Goal: Transaction & Acquisition: Purchase product/service

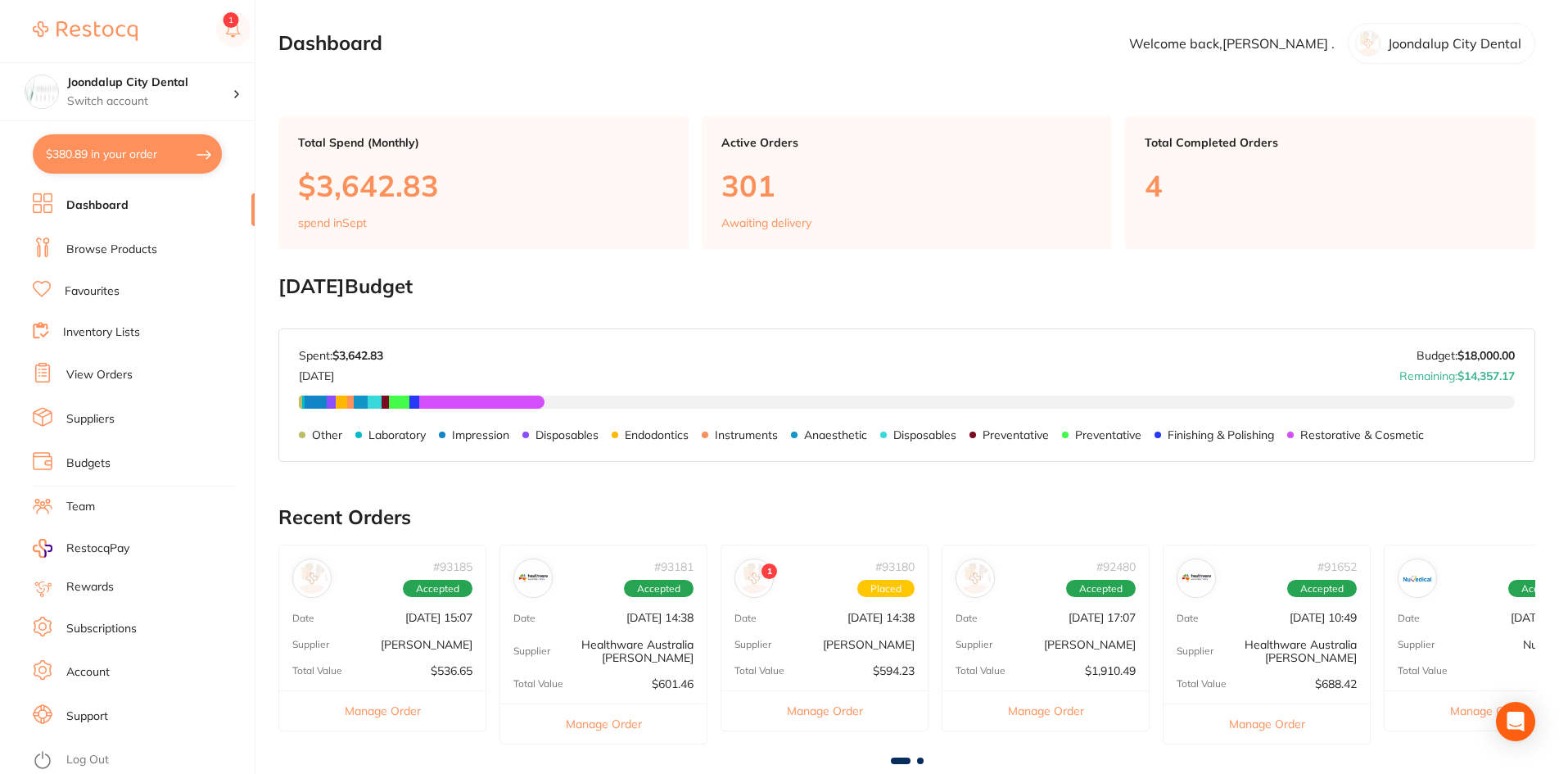
drag, startPoint x: 87, startPoint y: 243, endPoint x: 257, endPoint y: 204, distance: 174.4
click at [88, 242] on link "Browse Products" at bounding box center [112, 250] width 91 height 17
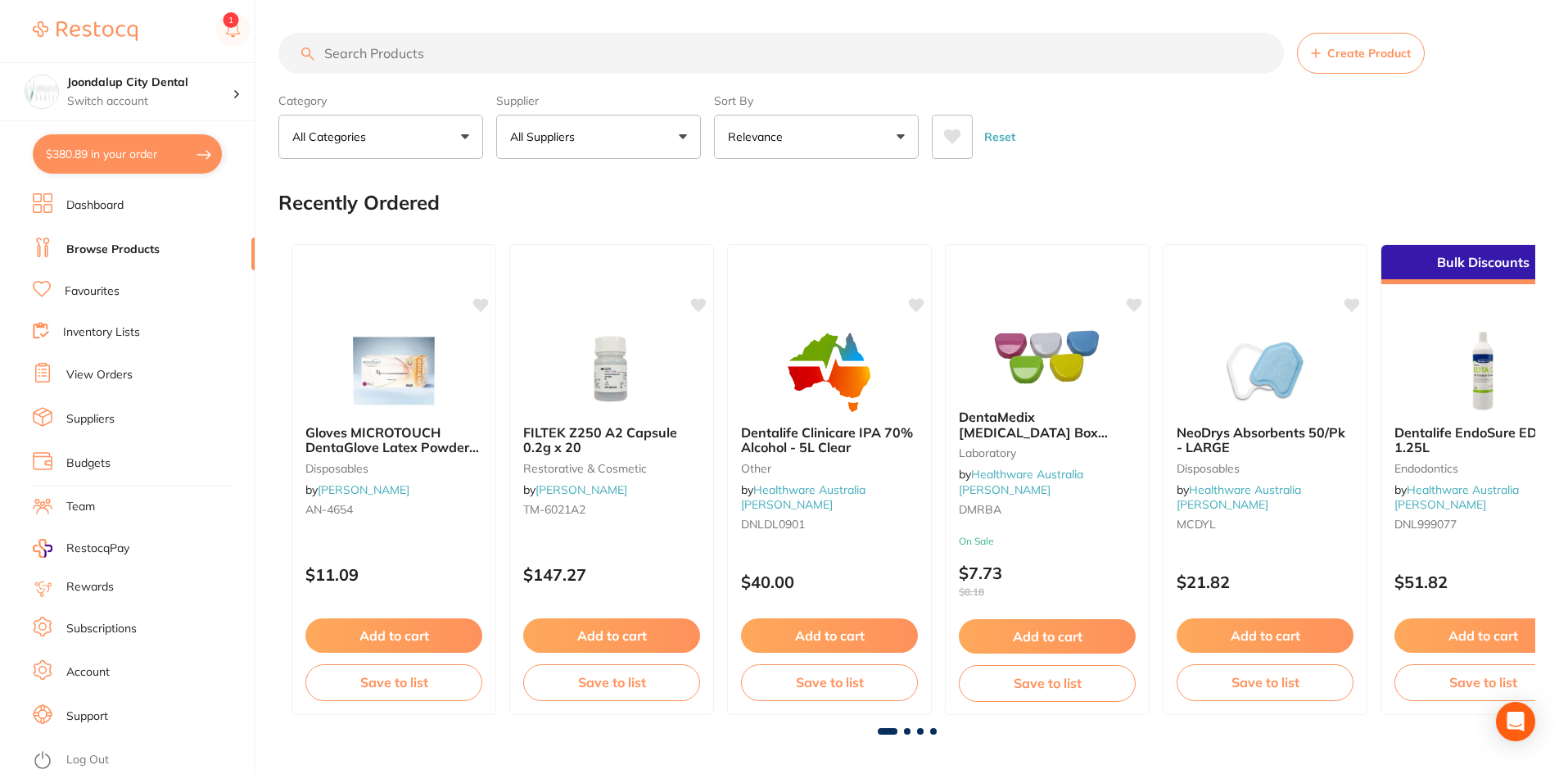
click at [467, 52] on input "search" at bounding box center [781, 53] width 1006 height 41
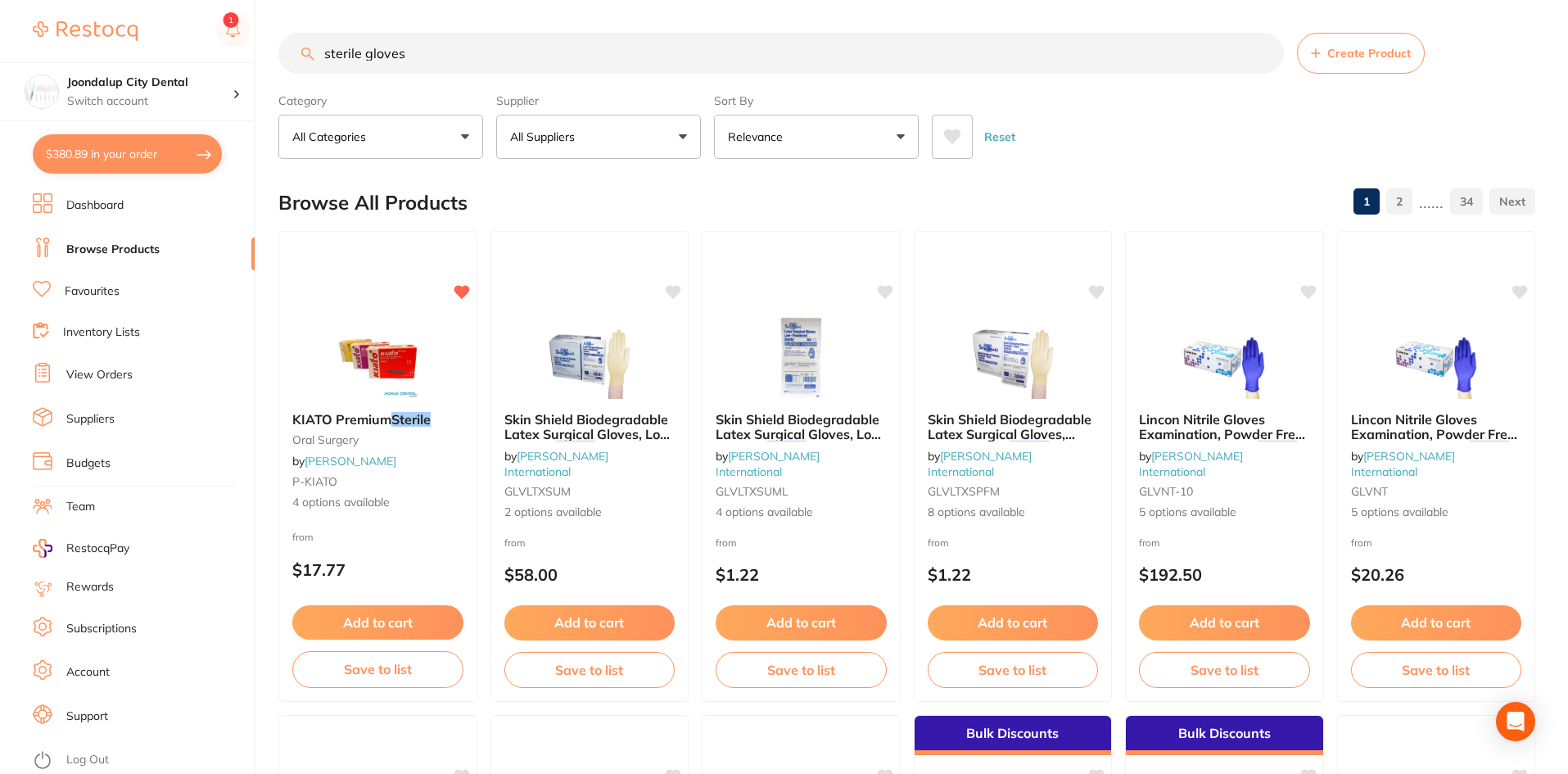
type input "sterile gloves"
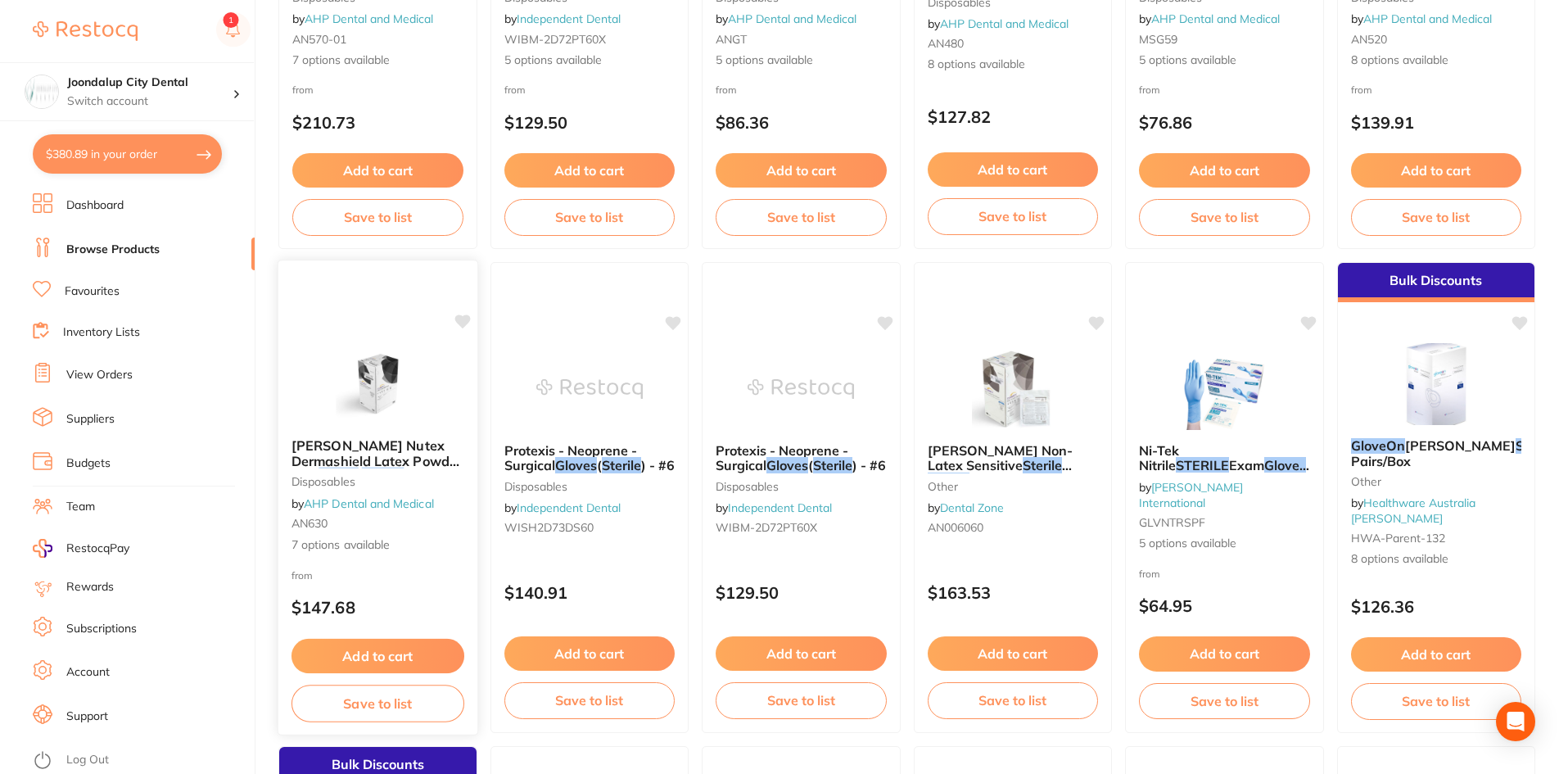
scroll to position [246, 0]
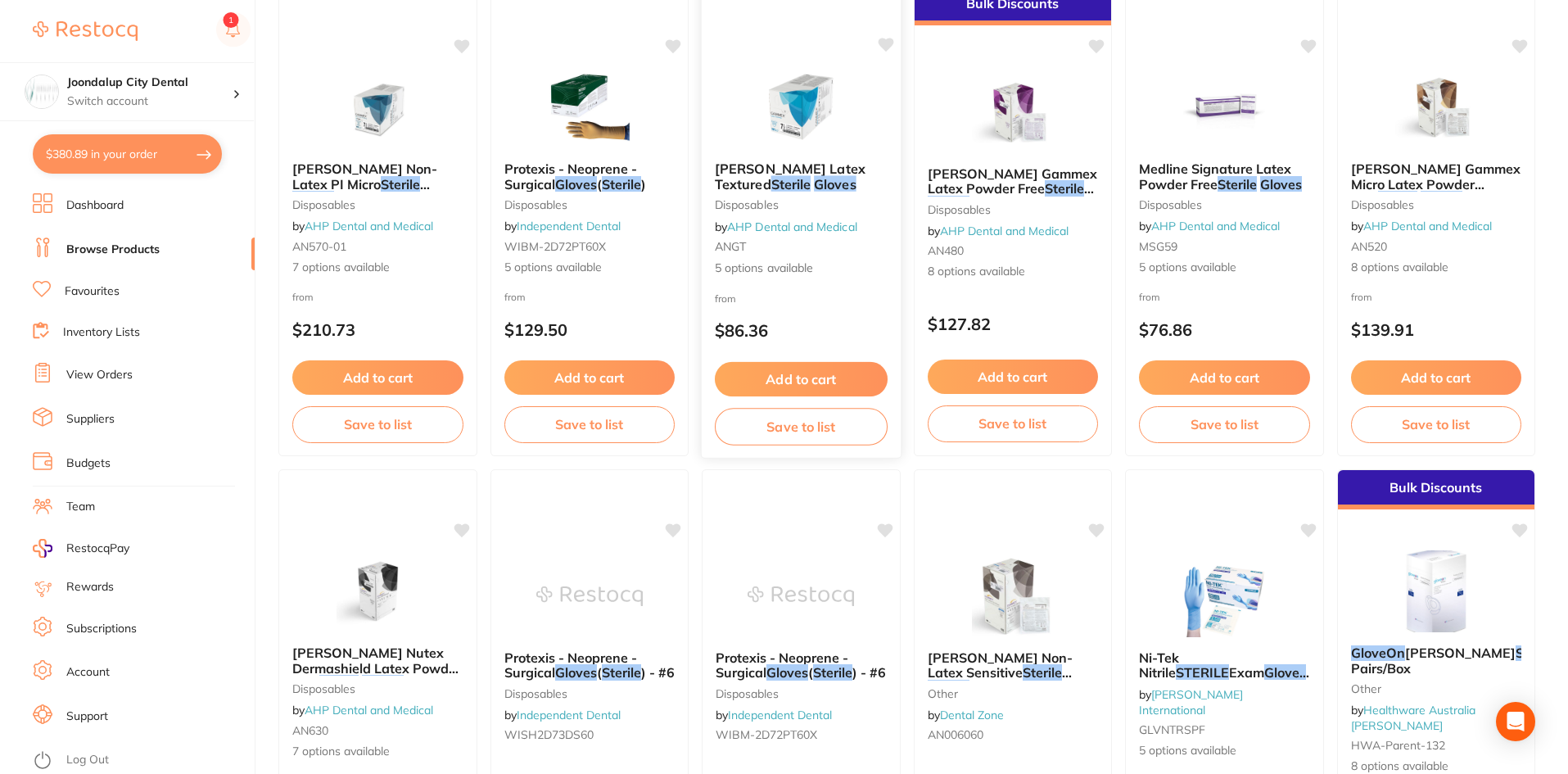
click at [810, 191] on em "Sterile" at bounding box center [790, 183] width 39 height 17
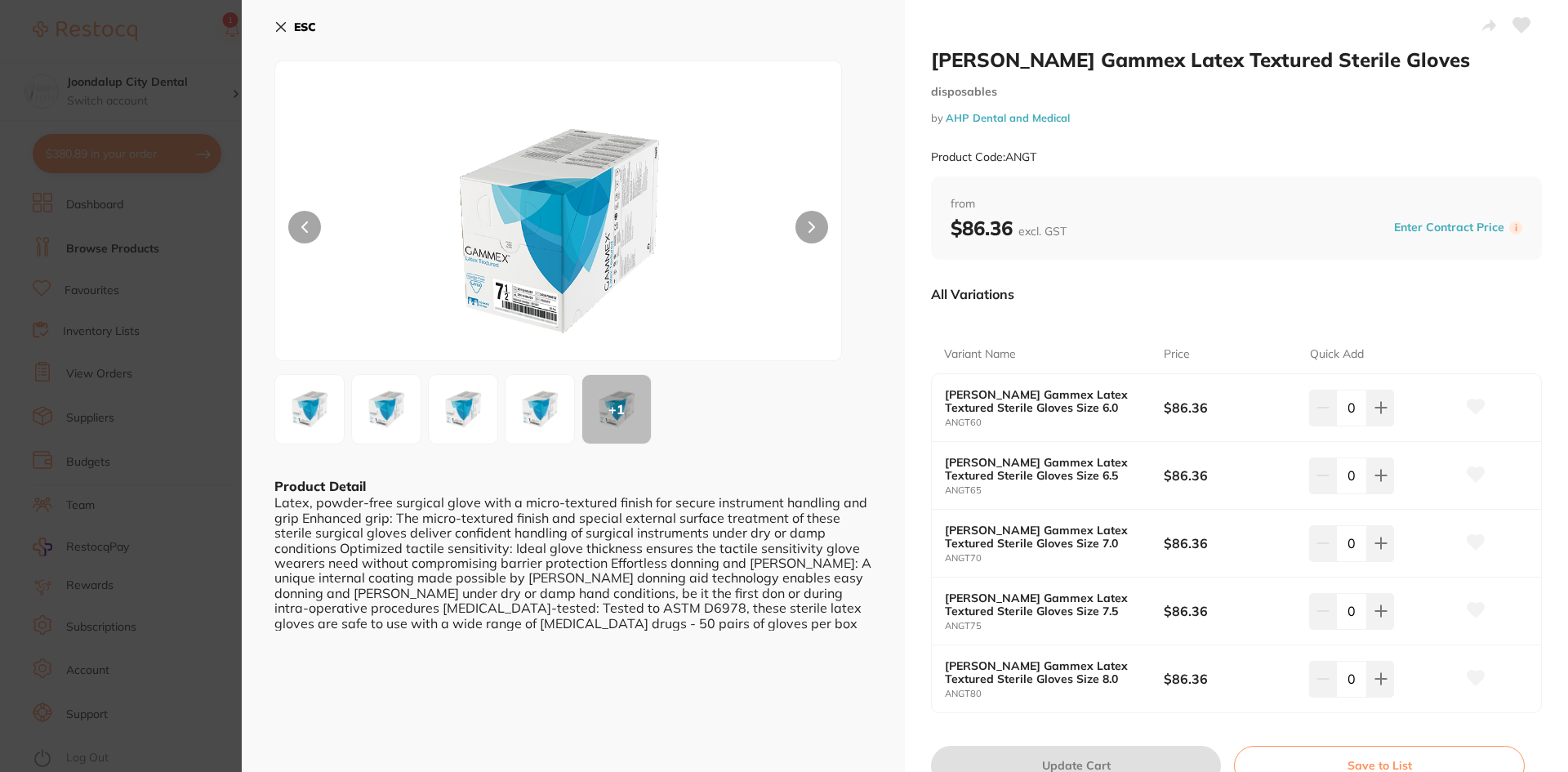
drag, startPoint x: 281, startPoint y: 23, endPoint x: 609, endPoint y: 58, distance: 329.9
click at [281, 23] on icon at bounding box center [280, 26] width 13 height 13
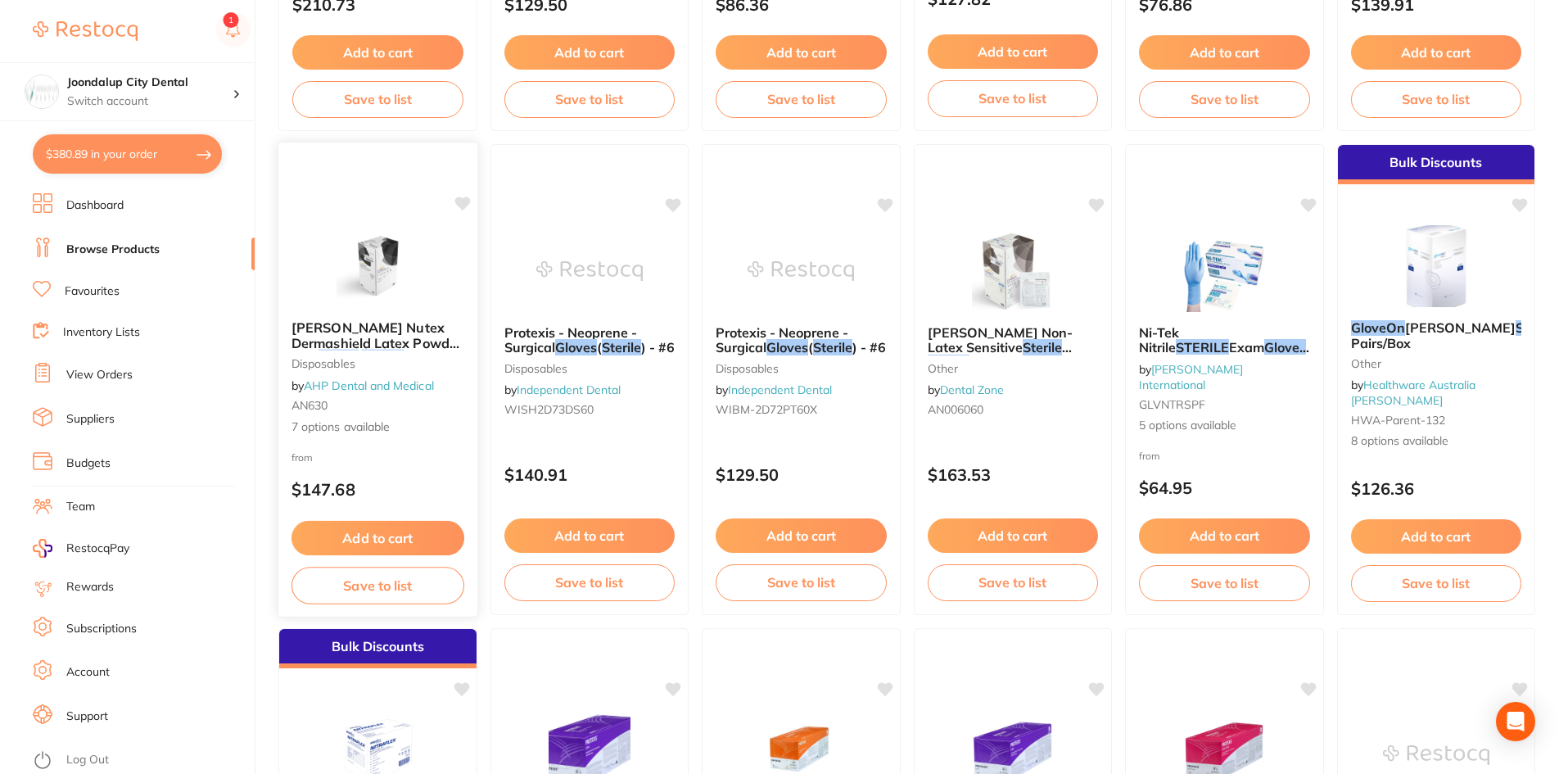
scroll to position [573, 0]
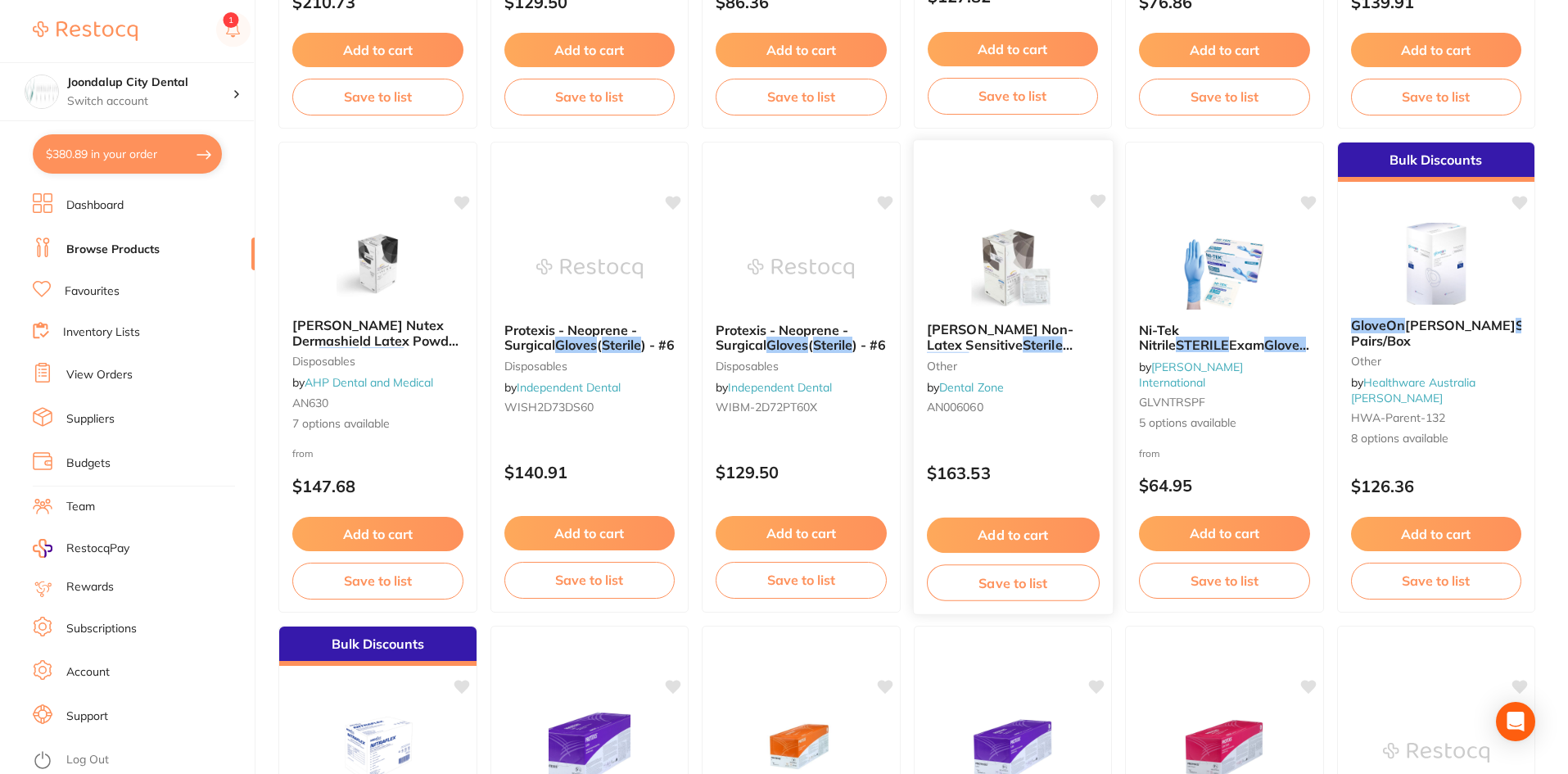
click at [1062, 341] on span at bounding box center [1062, 345] width 0 height 17
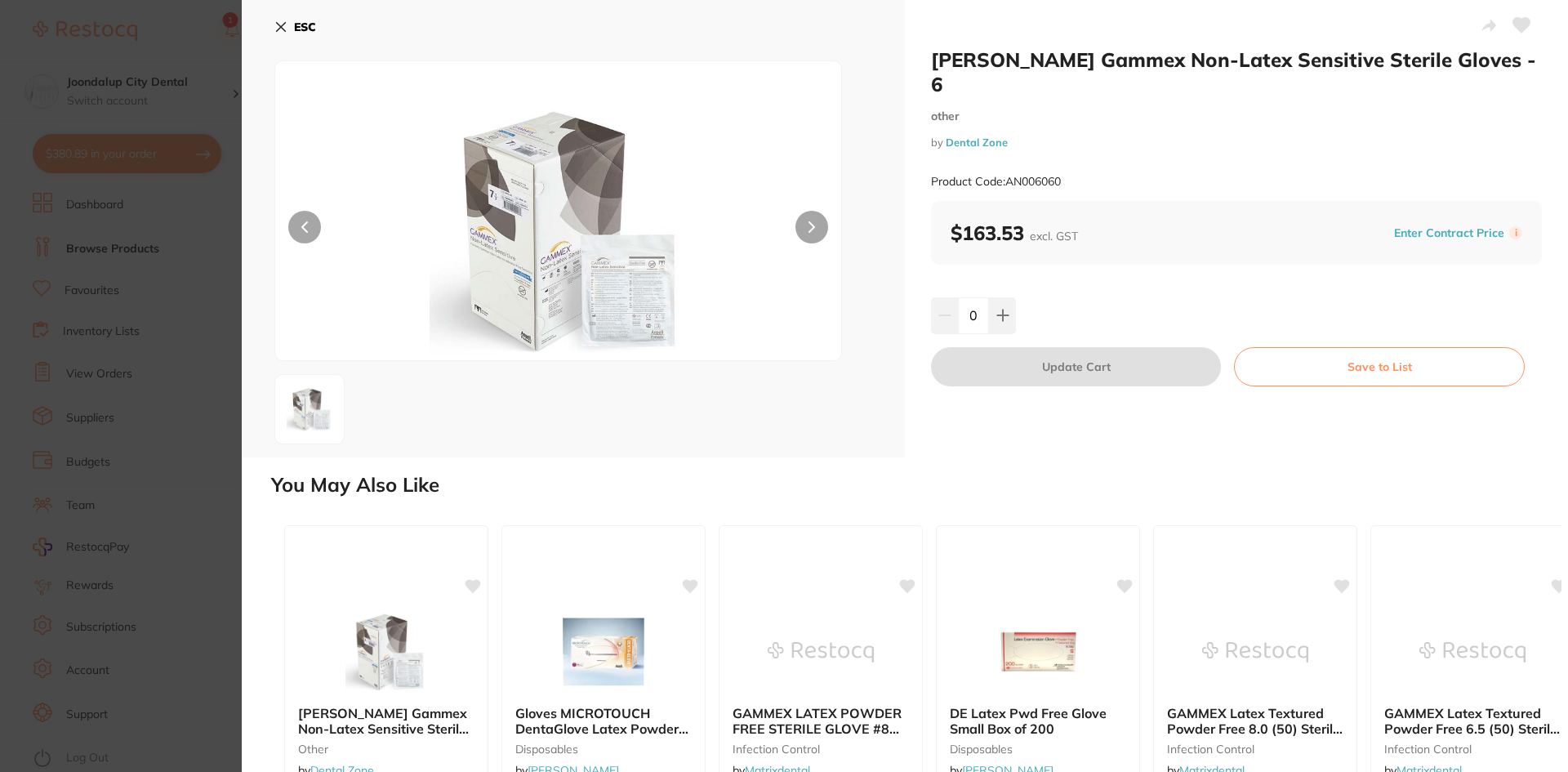
click at [277, 25] on icon at bounding box center [280, 26] width 13 height 13
